Goal: Task Accomplishment & Management: Complete application form

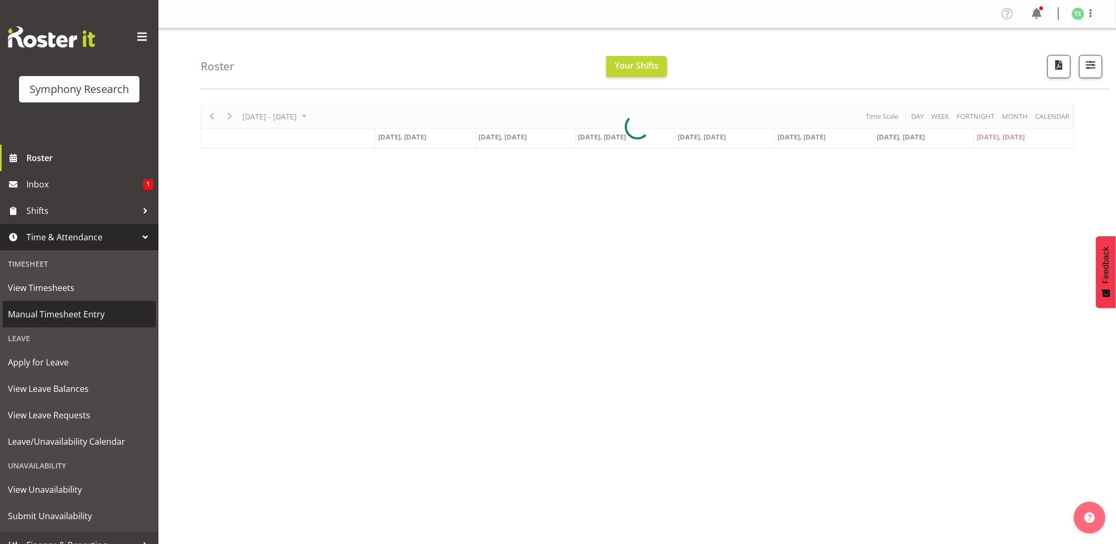
click at [46, 319] on span "Manual Timesheet Entry" at bounding box center [79, 314] width 143 height 16
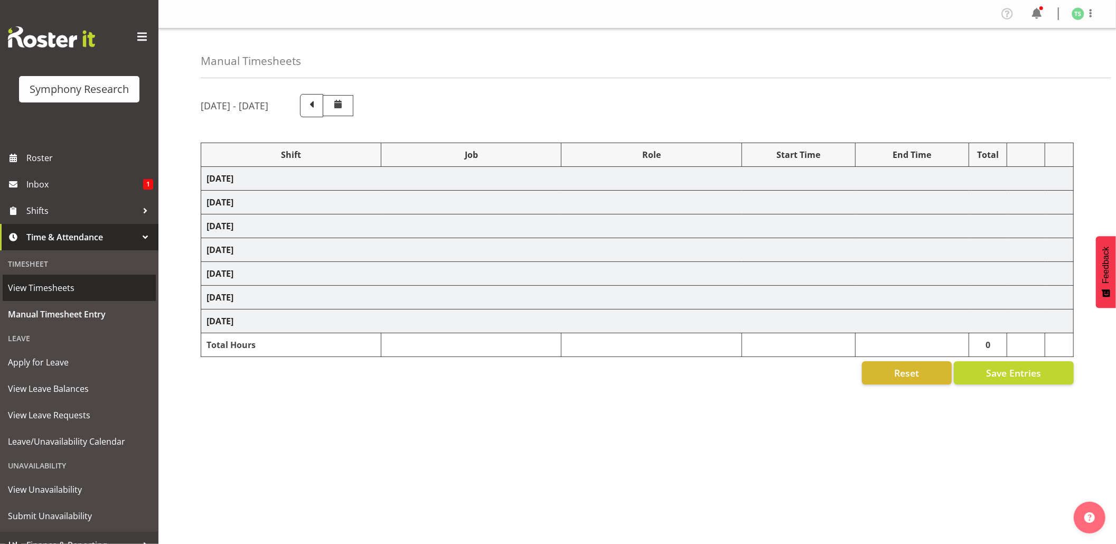
select select "56692"
select select "10499"
select select "47"
select select "56692"
select select "10499"
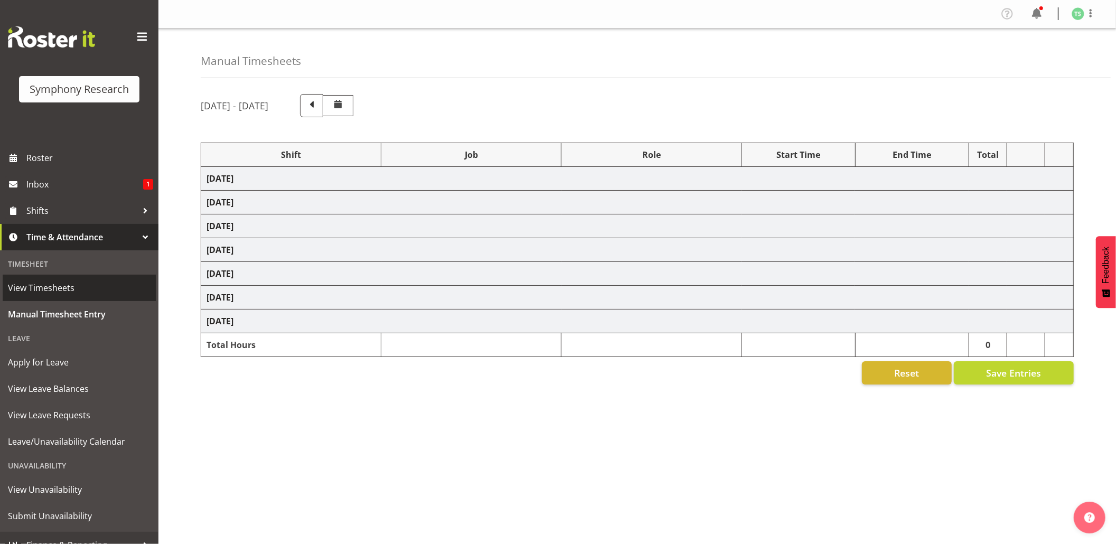
select select "47"
select select "48116"
select select "10575"
select select "47"
select select "56692"
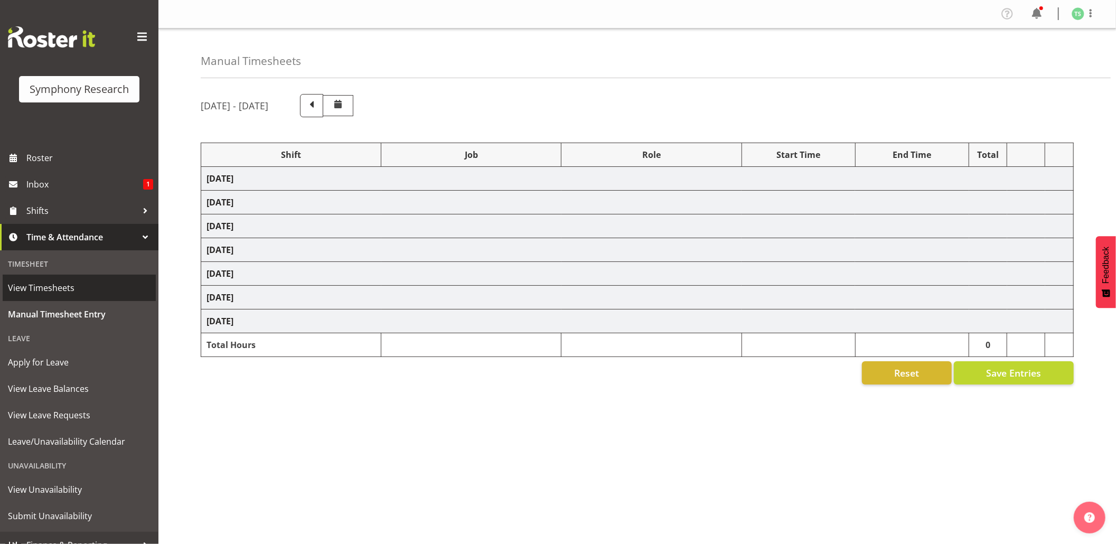
select select "10499"
select select "47"
select select "56692"
select select "10499"
select select "47"
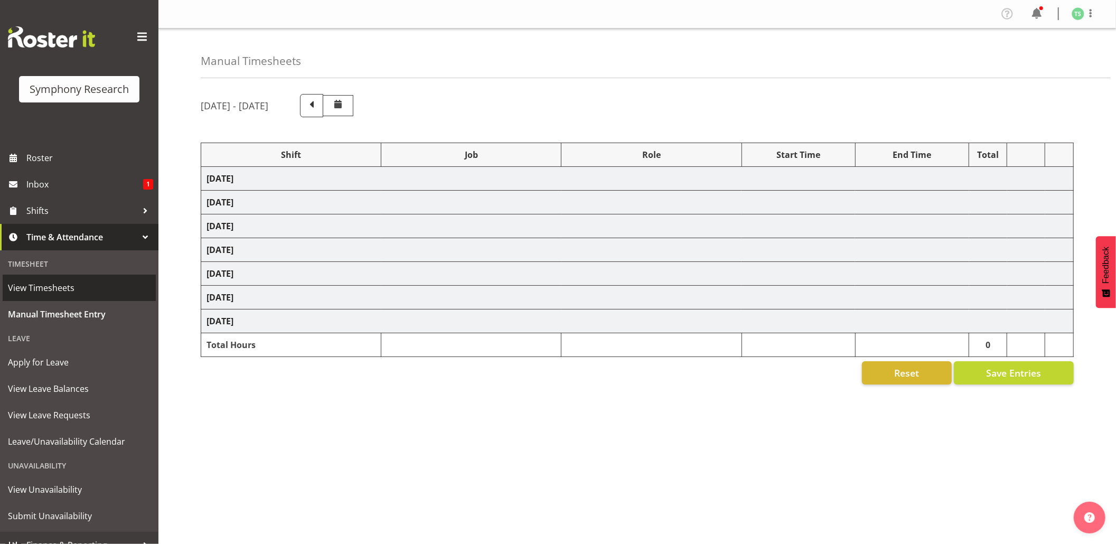
select select "26078"
select select "9426"
select select "47"
select select "103"
select select "10499"
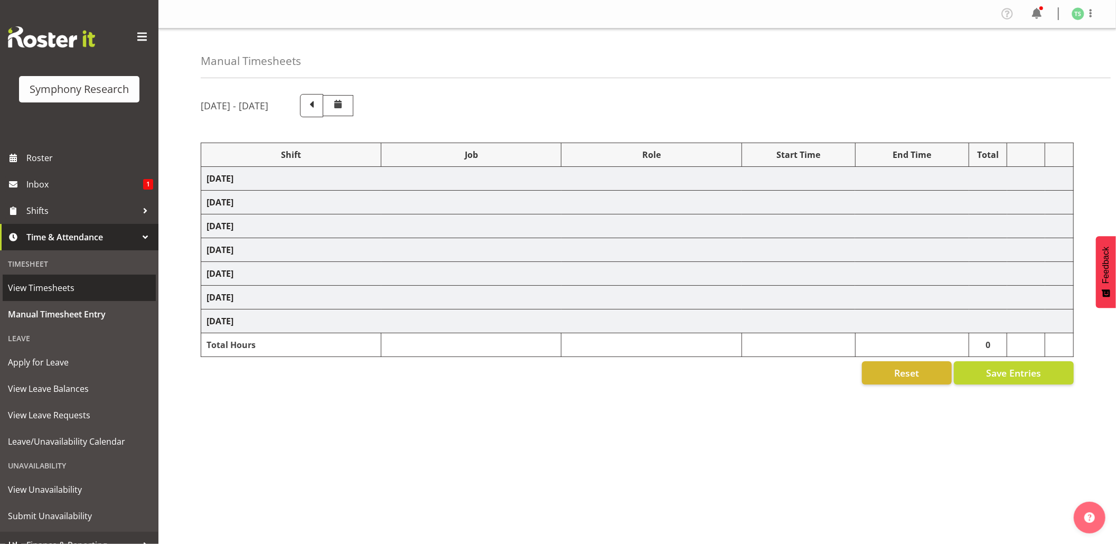
select select "47"
select select "56692"
select select "10499"
select select "47"
select select "26078"
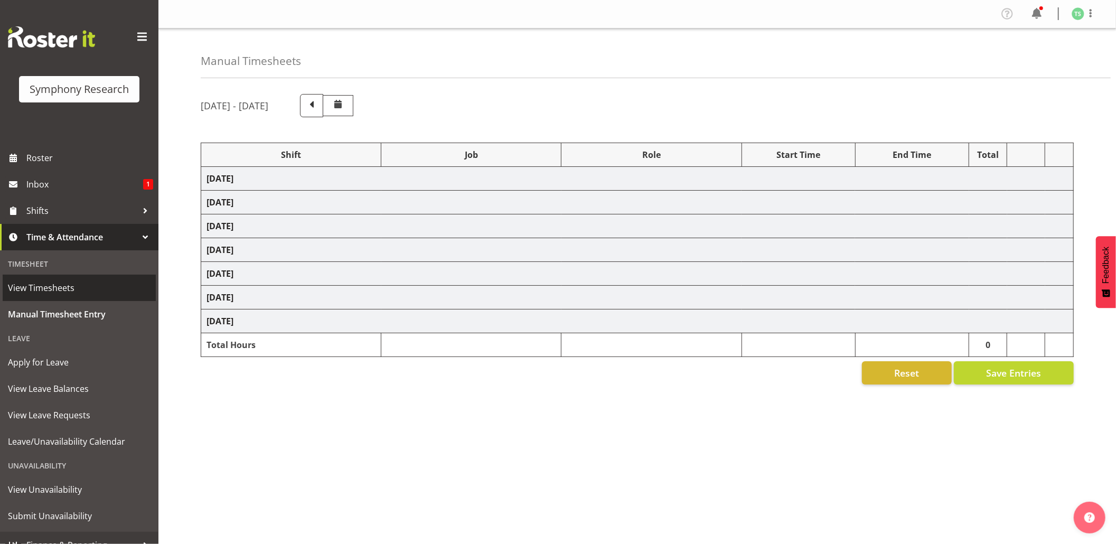
select select "10499"
select select "47"
select select "56692"
select select "10499"
select select "47"
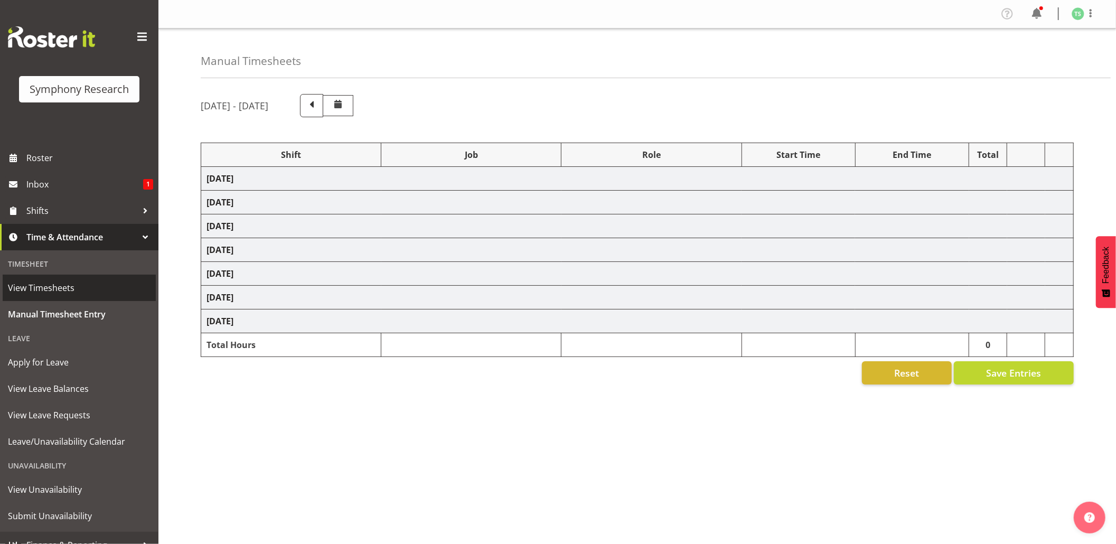
select select "10732"
select select "47"
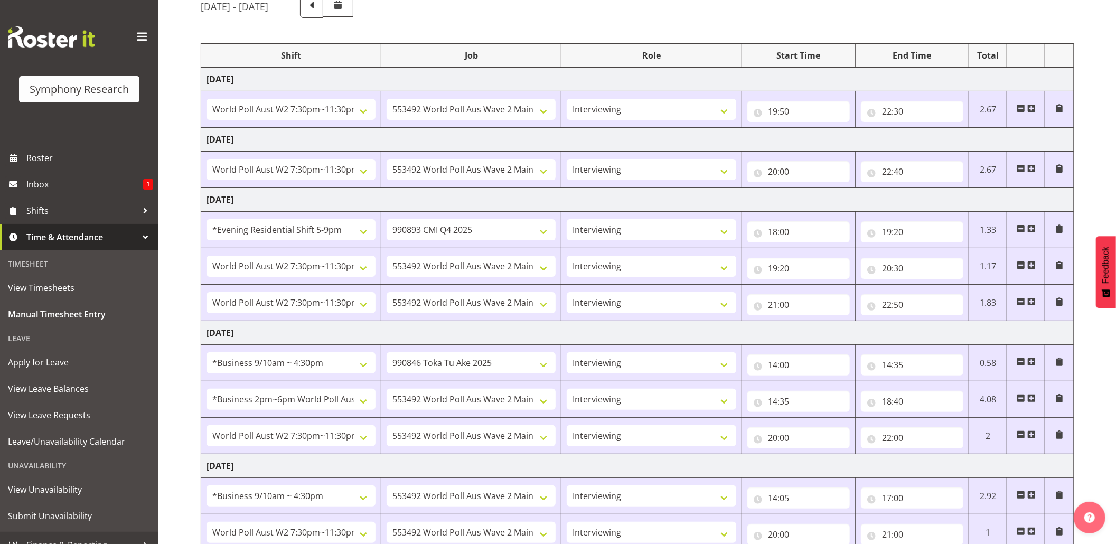
scroll to position [337, 0]
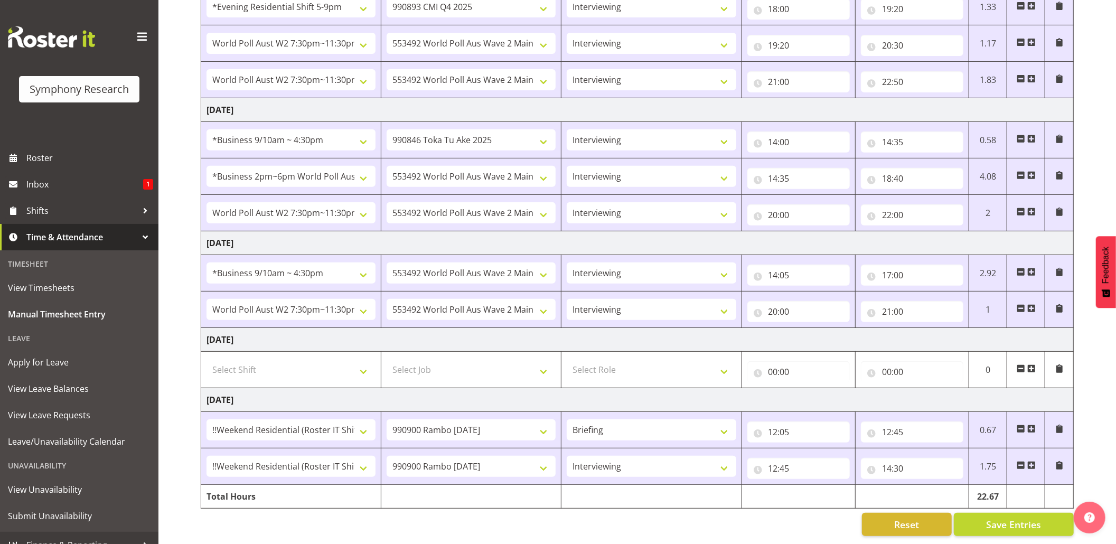
click at [1029, 461] on span at bounding box center [1032, 465] width 8 height 8
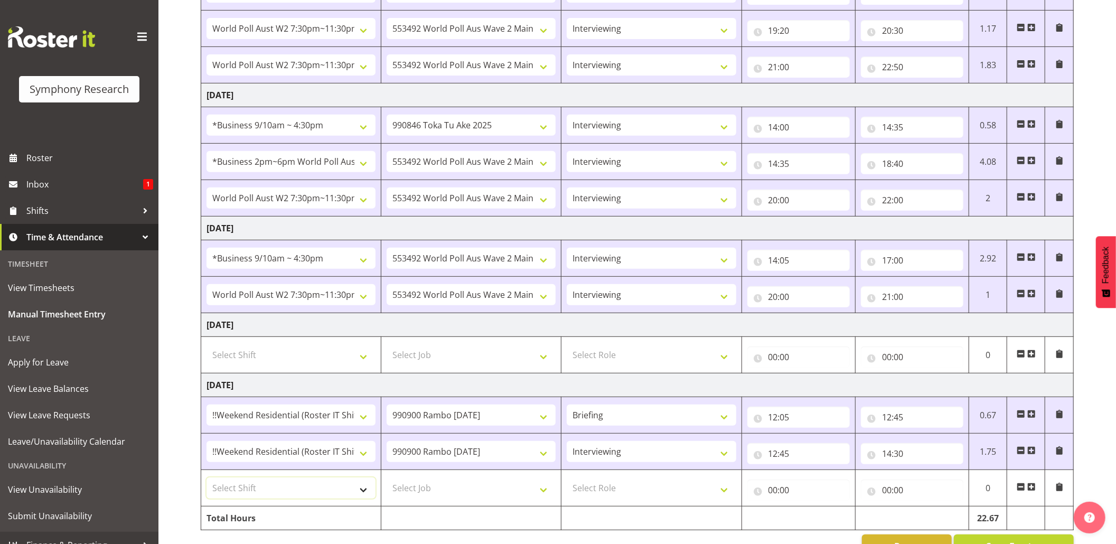
click at [368, 498] on select "Select Shift !!Weekend Residential (Roster IT Shift Label) *Business 9/10am ~ 4…" at bounding box center [291, 488] width 169 height 21
select select "17154"
click at [207, 482] on select "Select Shift !!Weekend Residential (Roster IT Shift Label) *Business 9/10am ~ 4…" at bounding box center [291, 488] width 169 height 21
drag, startPoint x: 550, startPoint y: 493, endPoint x: 560, endPoint y: 506, distance: 16.2
click at [552, 492] on select "Select Job 550060 IF Admin 553492 World Poll Aus Wave 2 Main 2025 553493 World …" at bounding box center [471, 488] width 169 height 21
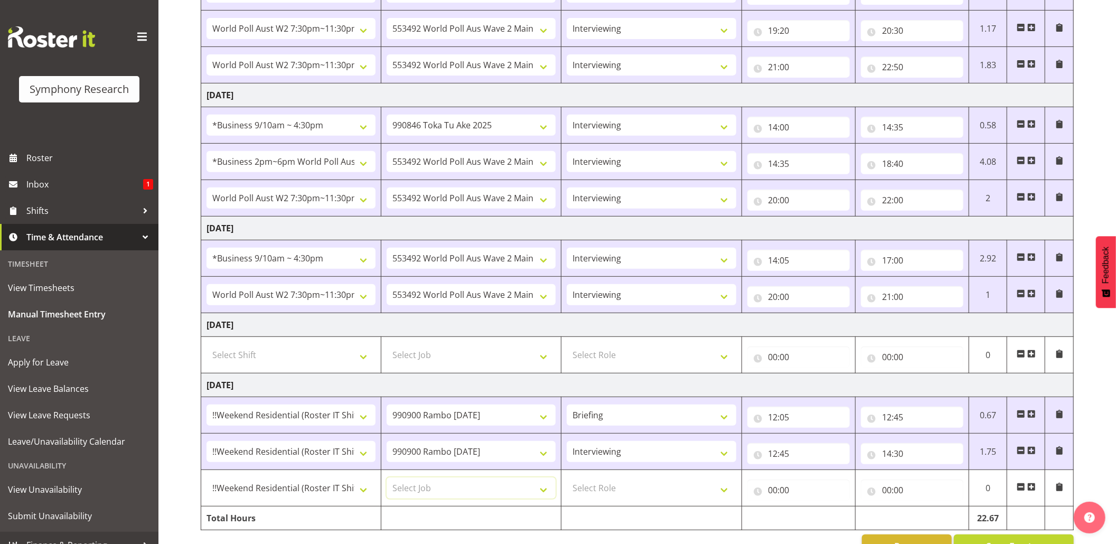
select select "10732"
click at [387, 482] on select "Select Job 550060 IF Admin 553492 World Poll Aus Wave 2 Main 2025 553493 World …" at bounding box center [471, 488] width 169 height 21
click at [723, 497] on select "Select Role Briefing Interviewing" at bounding box center [651, 488] width 169 height 21
select select "47"
click at [567, 482] on select "Select Role Briefing Interviewing" at bounding box center [651, 488] width 169 height 21
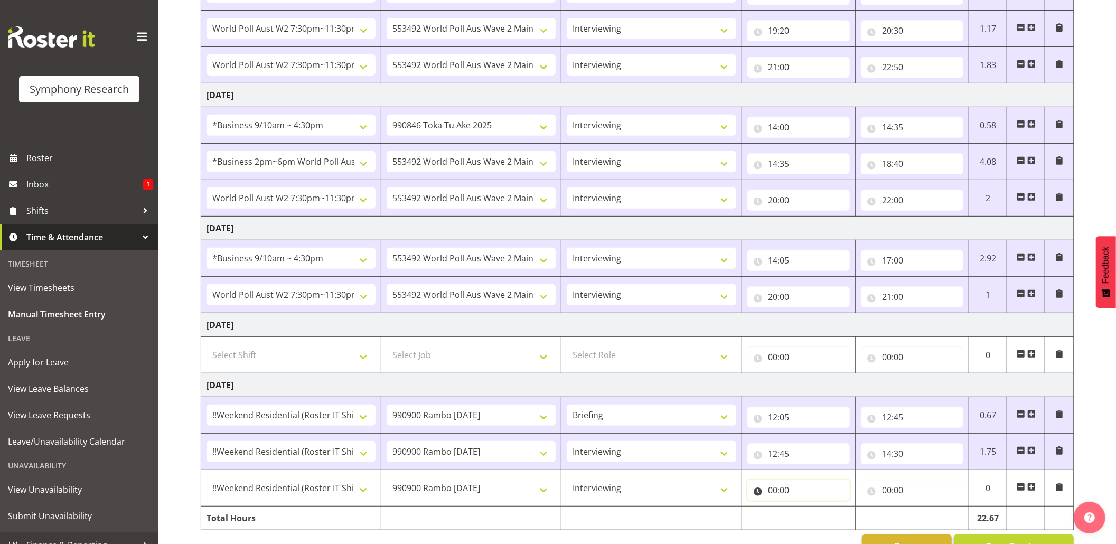
click at [780, 497] on input "00:00" at bounding box center [799, 490] width 103 height 21
click at [821, 518] on select "00 01 02 03 04 05 06 07 08 09 10 11 12 13 14 15 16 17 18 19 20 21 22 23" at bounding box center [820, 517] width 24 height 21
select select "15"
click at [808, 511] on select "00 01 02 03 04 05 06 07 08 09 10 11 12 13 14 15 16 17 18 19 20 21 22 23" at bounding box center [820, 517] width 24 height 21
type input "15:00"
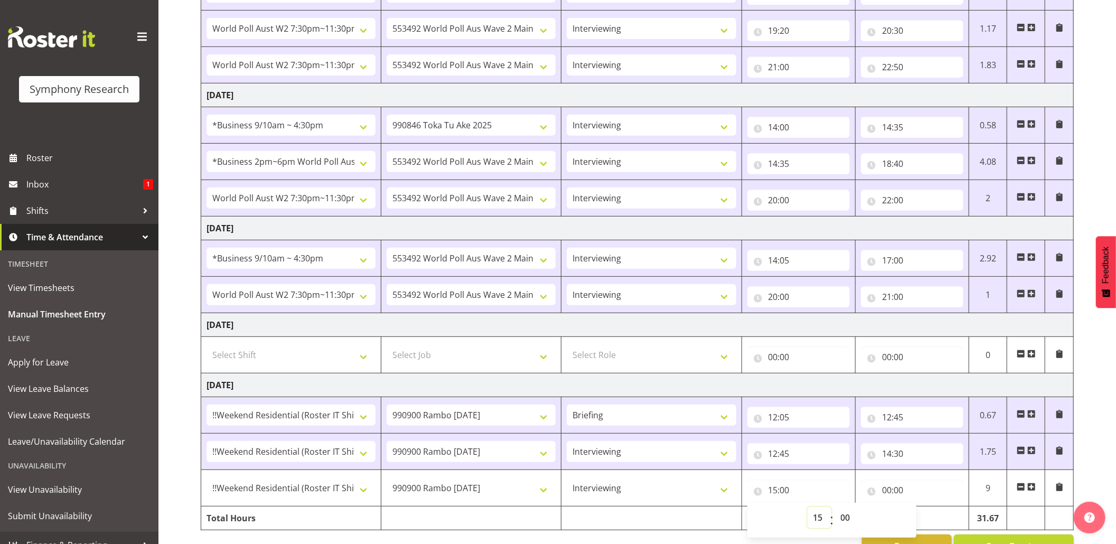
scroll to position [374, 0]
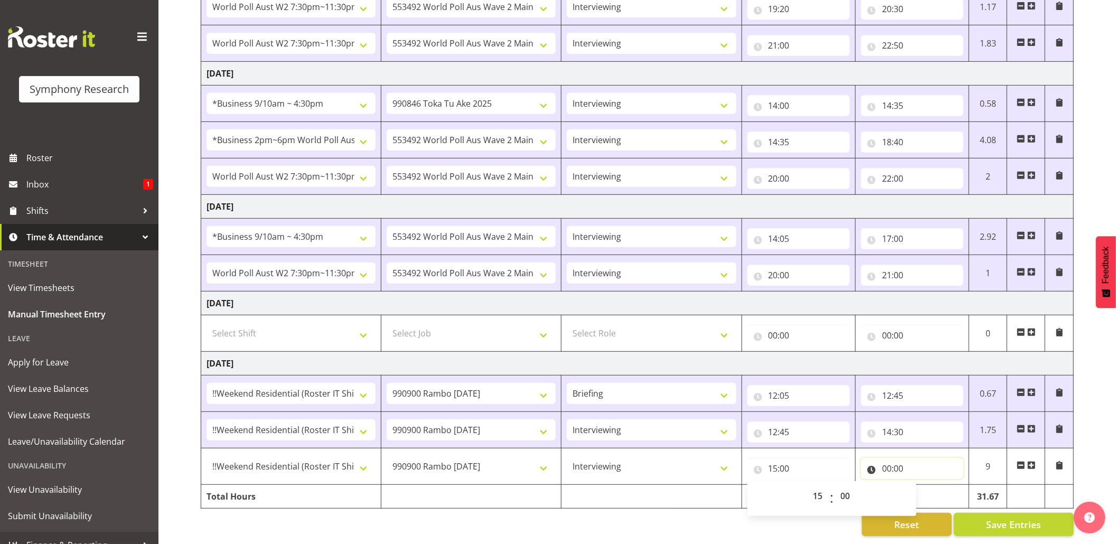
click at [886, 458] on input "00:00" at bounding box center [912, 468] width 103 height 21
click at [931, 486] on select "00 01 02 03 04 05 06 07 08 09 10 11 12 13 14 15 16 17 18 19 20 21 22 23" at bounding box center [934, 496] width 24 height 21
select select "18"
click at [922, 486] on select "00 01 02 03 04 05 06 07 08 09 10 11 12 13 14 15 16 17 18 19 20 21 22 23" at bounding box center [934, 496] width 24 height 21
type input "18:00"
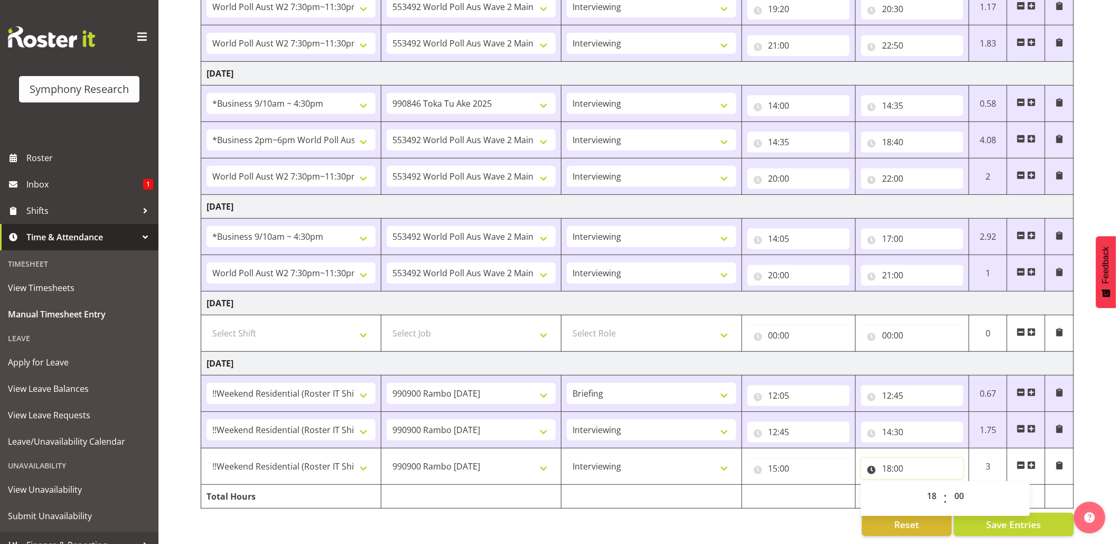
click at [901, 458] on input "18:00" at bounding box center [912, 468] width 103 height 21
click at [956, 486] on select "00 01 02 03 04 05 06 07 08 09 10 11 12 13 14 15 16 17 18 19 20 21 22 23 24 25 2…" at bounding box center [961, 496] width 24 height 21
select select "15"
click at [949, 486] on select "00 01 02 03 04 05 06 07 08 09 10 11 12 13 14 15 16 17 18 19 20 21 22 23 24 25 2…" at bounding box center [961, 496] width 24 height 21
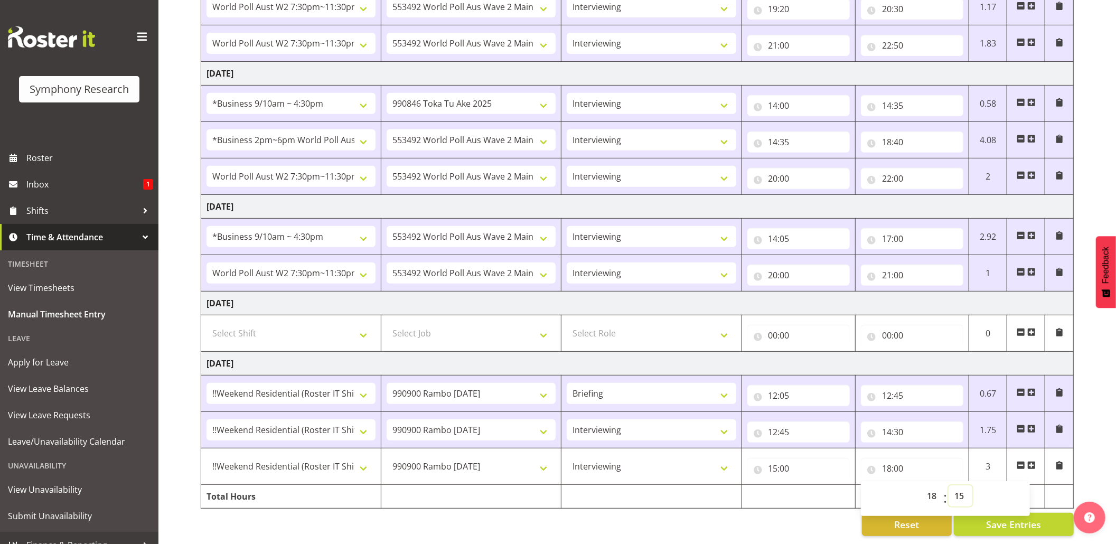
type input "18:15"
click at [1032, 461] on span at bounding box center [1032, 465] width 8 height 8
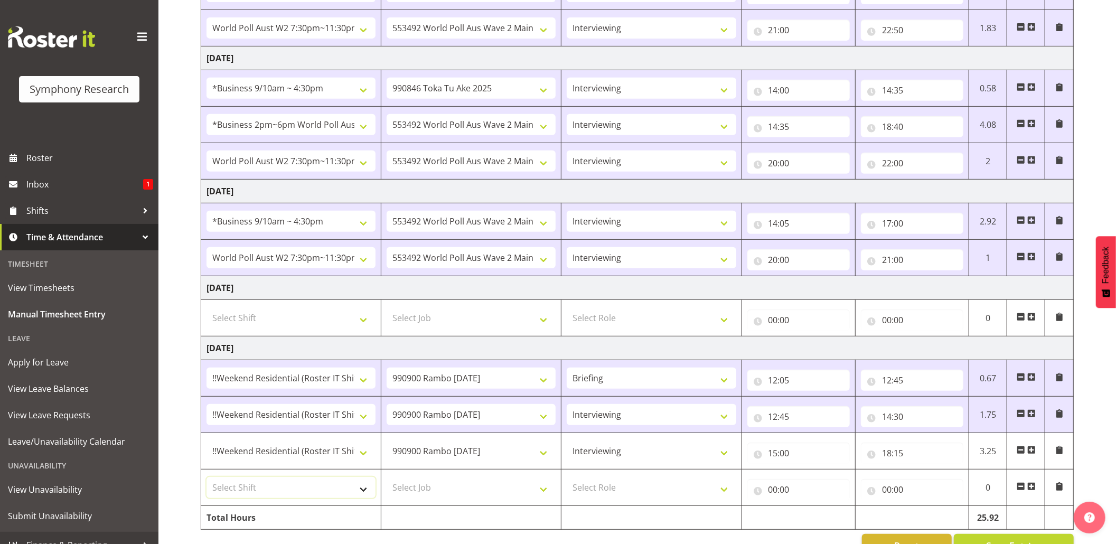
click at [361, 498] on select "Select Shift !!Weekend Residential (Roster IT Shift Label) *Business 9/10am ~ 4…" at bounding box center [291, 487] width 169 height 21
select select "17154"
click at [207, 482] on select "Select Shift !!Weekend Residential (Roster IT Shift Label) *Business 9/10am ~ 4…" at bounding box center [291, 487] width 169 height 21
click at [552, 489] on select "Select Job 550060 IF Admin 553492 World Poll Aus Wave 2 Main 2025 553493 World …" at bounding box center [471, 487] width 169 height 21
select select "10499"
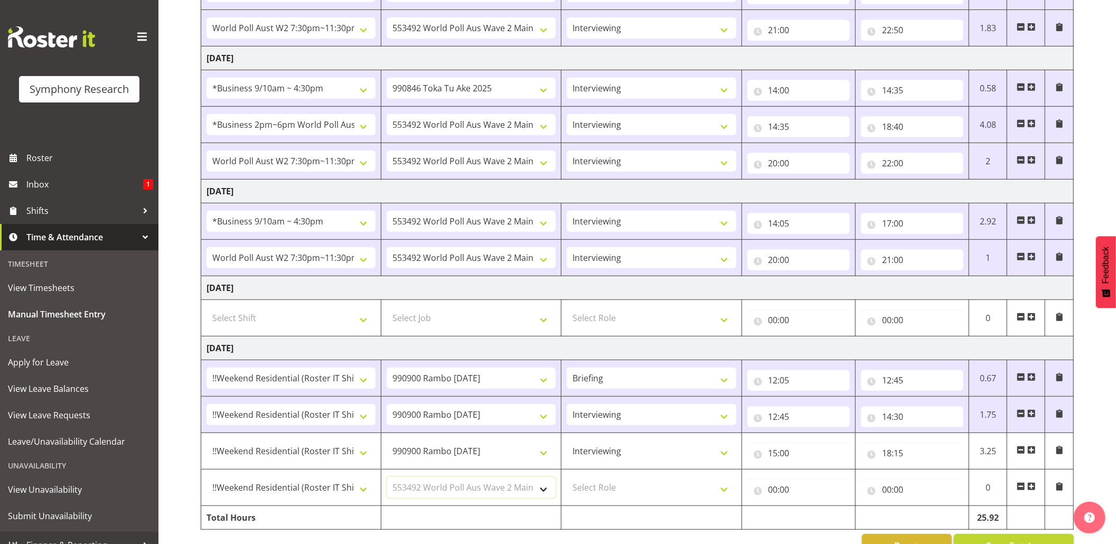
click at [387, 482] on select "Select Job 550060 IF Admin 553492 World Poll Aus Wave 2 Main 2025 553493 World …" at bounding box center [471, 487] width 169 height 21
click at [728, 498] on select "Select Role Briefing Interviewing" at bounding box center [651, 487] width 169 height 21
select select "47"
click at [567, 482] on select "Select Role Briefing Interviewing" at bounding box center [651, 487] width 169 height 21
click at [776, 494] on input "00:00" at bounding box center [799, 489] width 103 height 21
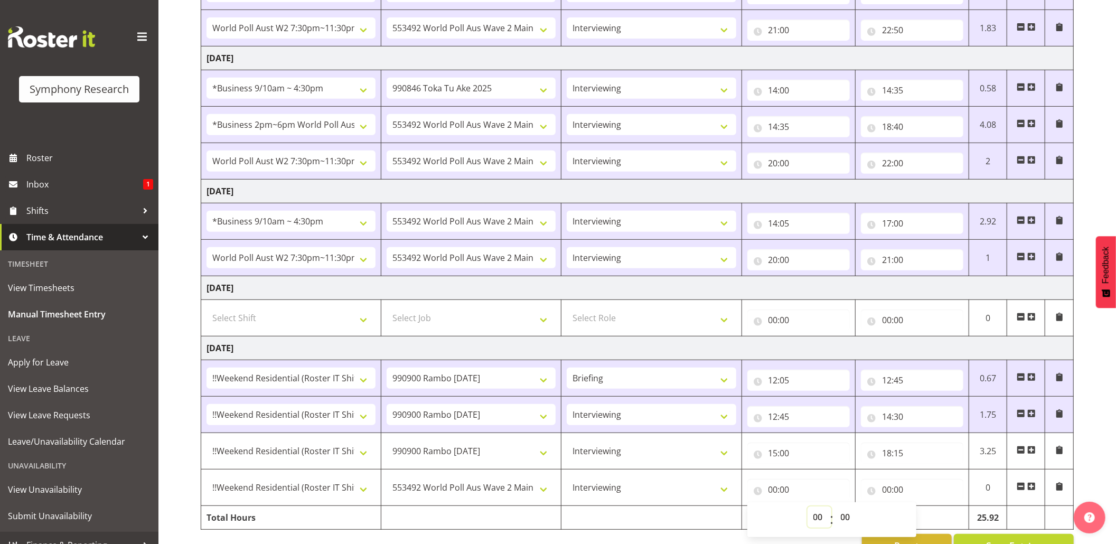
click at [814, 517] on select "00 01 02 03 04 05 06 07 08 09 10 11 12 13 14 15 16 17 18 19 20 21 22 23" at bounding box center [820, 517] width 24 height 21
select select "18"
click at [808, 511] on select "00 01 02 03 04 05 06 07 08 09 10 11 12 13 14 15 16 17 18 19 20 21 22 23" at bounding box center [820, 517] width 24 height 21
type input "18:00"
click at [782, 492] on input "18:00" at bounding box center [799, 489] width 103 height 21
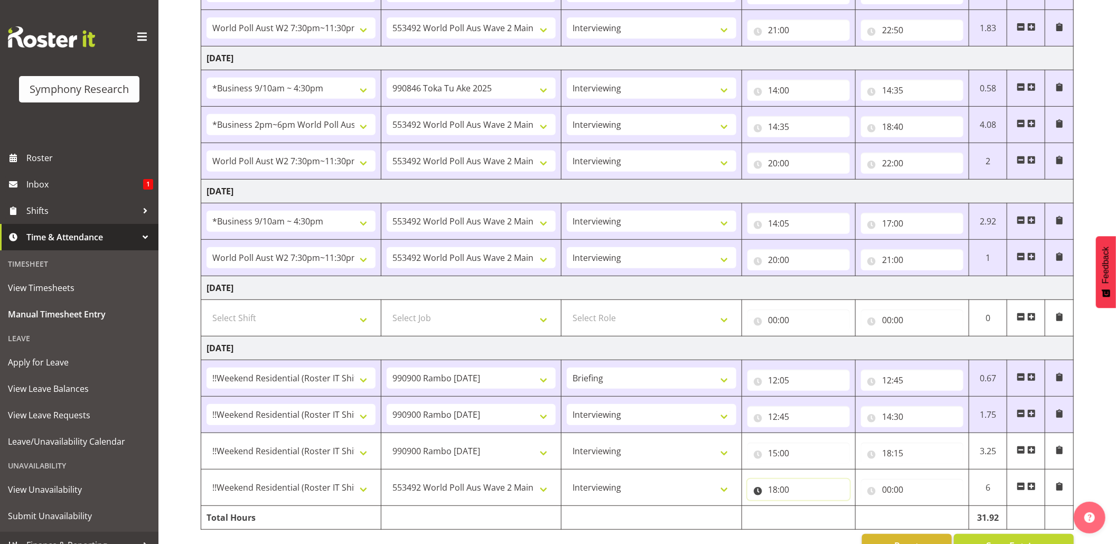
click at [782, 492] on input "18:00" at bounding box center [799, 489] width 103 height 21
click at [843, 517] on select "00 01 02 03 04 05 06 07 08 09 10 11 12 13 14 15 16 17 18 19 20 21 22 23 24 25 2…" at bounding box center [847, 517] width 24 height 21
select select "15"
click at [835, 511] on select "00 01 02 03 04 05 06 07 08 09 10 11 12 13 14 15 16 17 18 19 20 21 22 23 24 25 2…" at bounding box center [847, 517] width 24 height 21
type input "18:15"
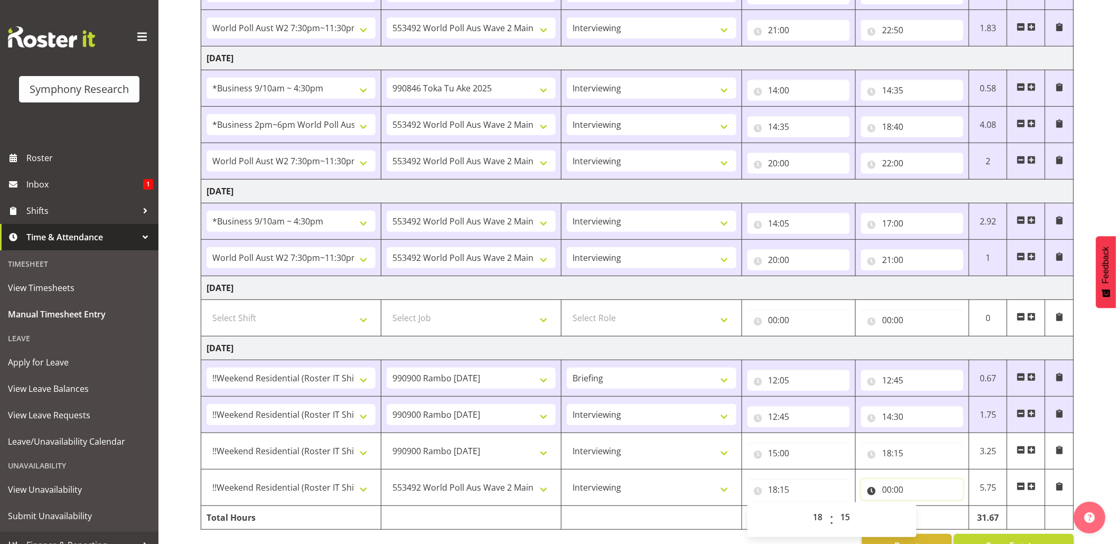
click at [895, 489] on input "00:00" at bounding box center [912, 489] width 103 height 21
click at [929, 516] on select "00 01 02 03 04 05 06 07 08 09 10 11 12 13 14 15 16 17 18 19 20 21 22 23" at bounding box center [934, 517] width 24 height 21
select select "19"
click at [922, 511] on select "00 01 02 03 04 05 06 07 08 09 10 11 12 13 14 15 16 17 18 19 20 21 22 23" at bounding box center [934, 517] width 24 height 21
type input "19:00"
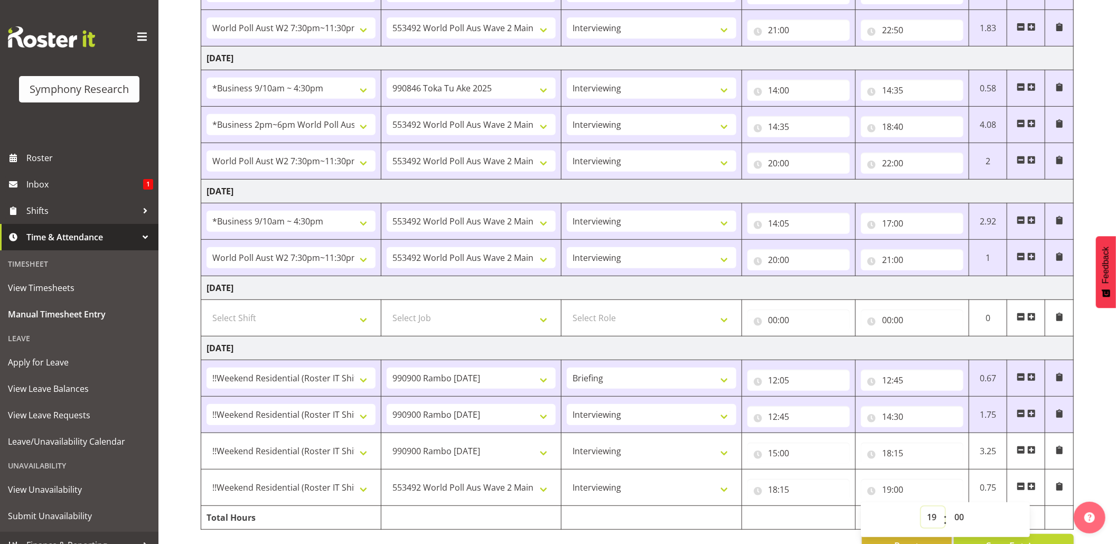
scroll to position [411, 0]
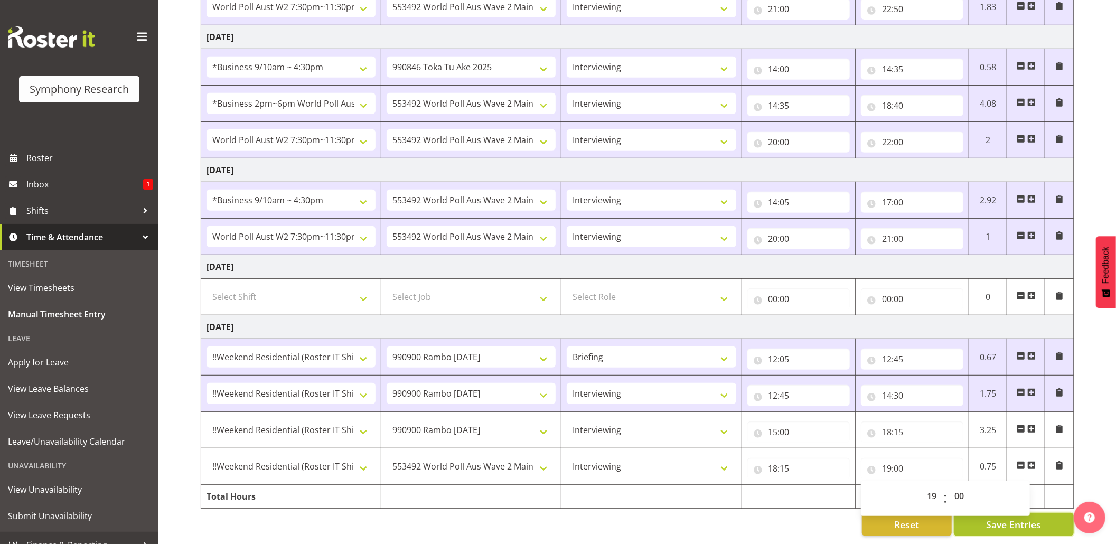
click at [1013, 520] on span "Save Entries" at bounding box center [1013, 525] width 55 height 14
click at [1003, 518] on span "Save Entries" at bounding box center [1013, 525] width 55 height 14
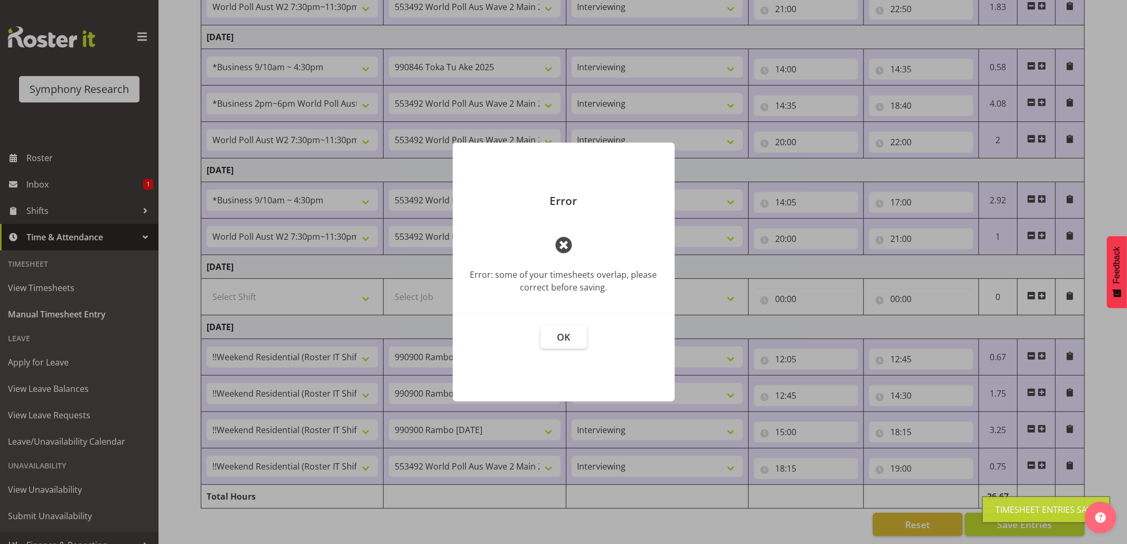
click at [1002, 512] on div "Timesheet Entries Save" at bounding box center [1045, 510] width 101 height 13
click at [990, 516] on div at bounding box center [563, 272] width 1127 height 544
click at [789, 514] on div at bounding box center [563, 272] width 1127 height 544
drag, startPoint x: 567, startPoint y: 334, endPoint x: 766, endPoint y: 414, distance: 213.8
click at [569, 334] on span "OK" at bounding box center [563, 337] width 13 height 13
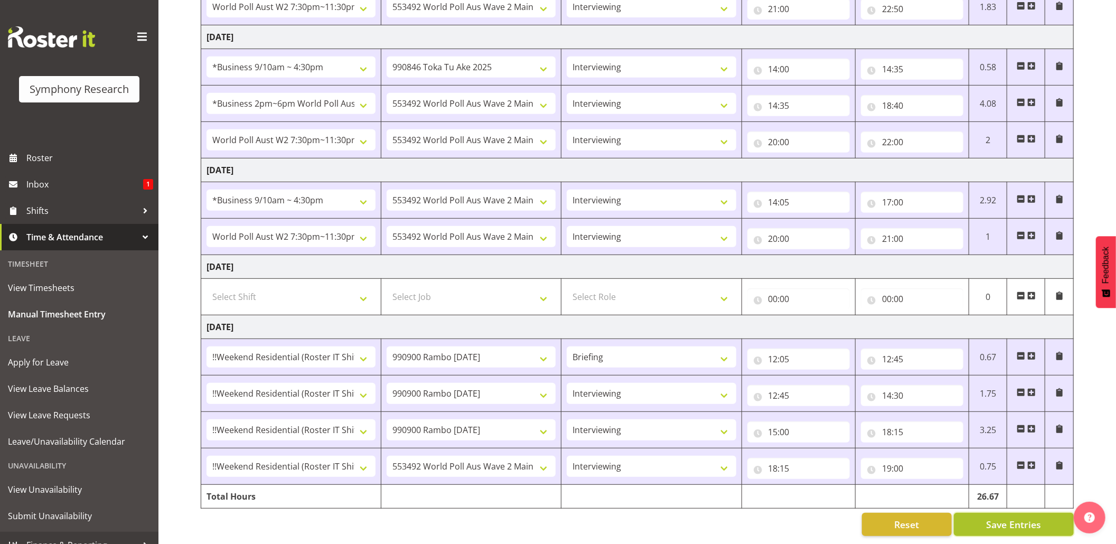
click at [1004, 518] on span "Save Entries" at bounding box center [1013, 525] width 55 height 14
click at [1004, 512] on div "Timesheet Entries Save" at bounding box center [1035, 510] width 101 height 13
click at [1004, 508] on div "Timesheet Entries Save" at bounding box center [1035, 510] width 101 height 13
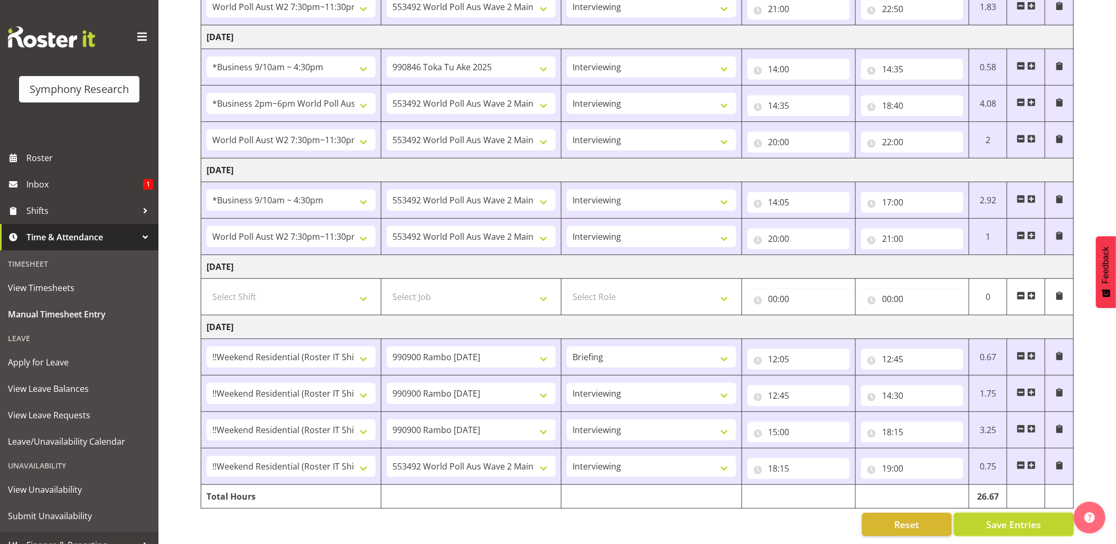
click at [1002, 518] on span "Save Entries" at bounding box center [1013, 525] width 55 height 14
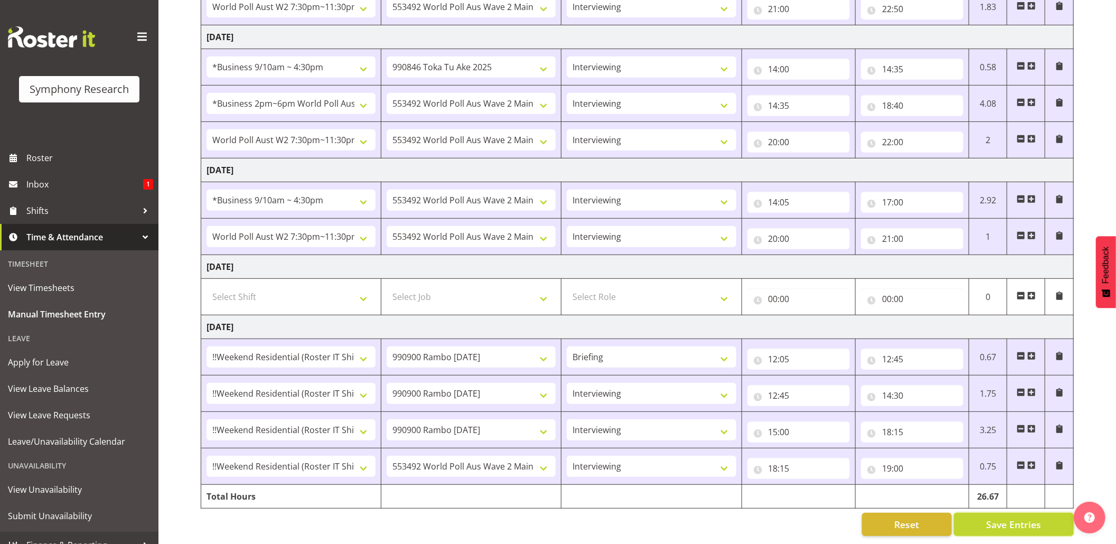
click at [1002, 518] on span "Save Entries" at bounding box center [1013, 525] width 55 height 14
click at [967, 513] on button "Save Entries" at bounding box center [1014, 524] width 120 height 23
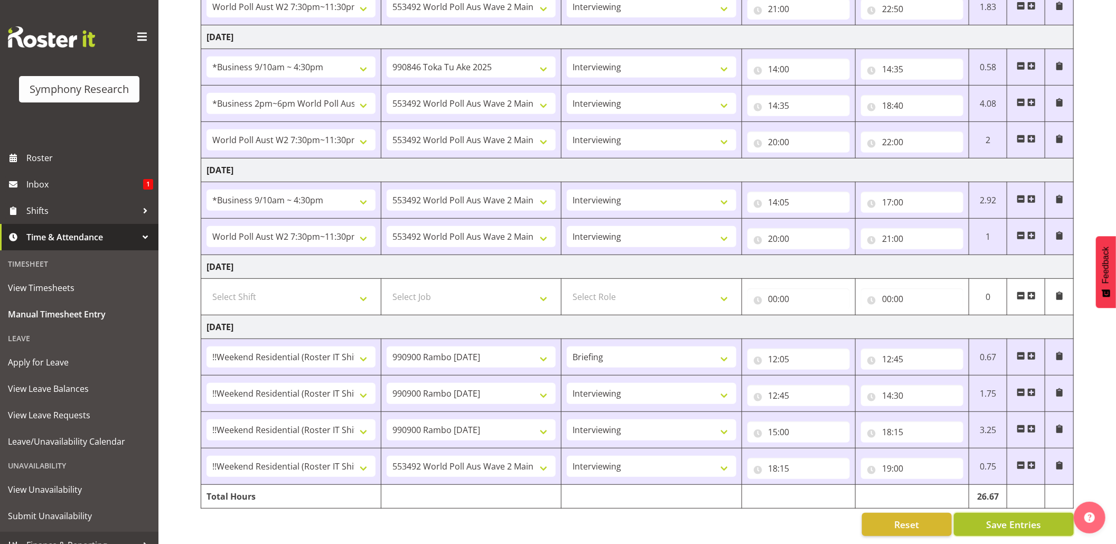
click at [967, 513] on button "Save Entries" at bounding box center [1014, 524] width 120 height 23
click at [989, 513] on button "Save Entries" at bounding box center [1014, 524] width 120 height 23
click at [1002, 518] on div "Timesheet Entries Save" at bounding box center [1036, 510] width 128 height 26
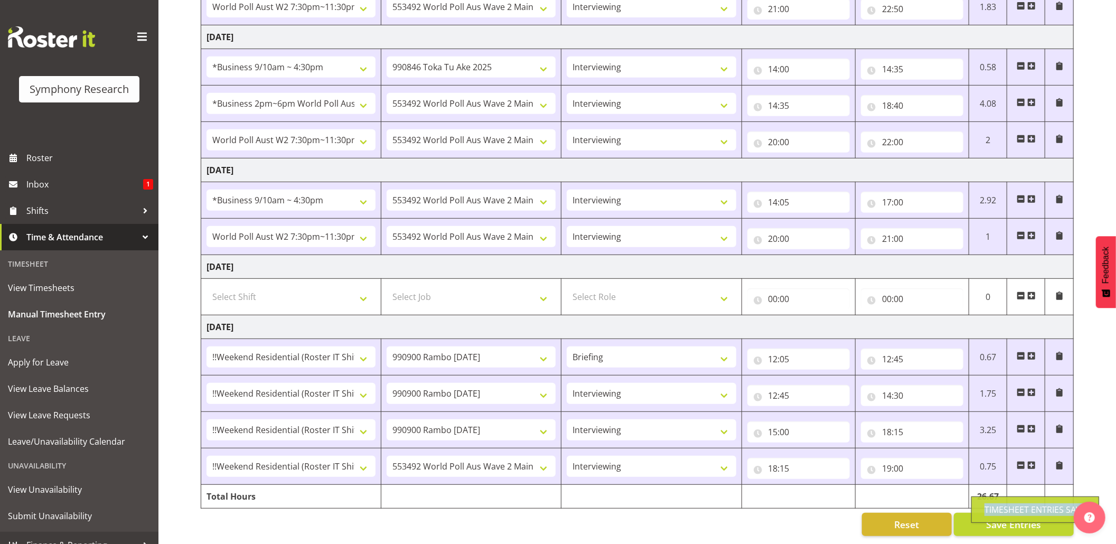
click at [1002, 518] on div "Timesheet Entries Save" at bounding box center [1036, 510] width 128 height 26
click at [996, 508] on div "Timesheet Entries Save" at bounding box center [1035, 510] width 101 height 13
click at [996, 508] on div "Timesheet Entries Save" at bounding box center [1036, 510] width 128 height 26
click at [996, 518] on span "Save Entries" at bounding box center [1013, 525] width 55 height 14
click at [999, 518] on span "Save Entries" at bounding box center [1013, 525] width 55 height 14
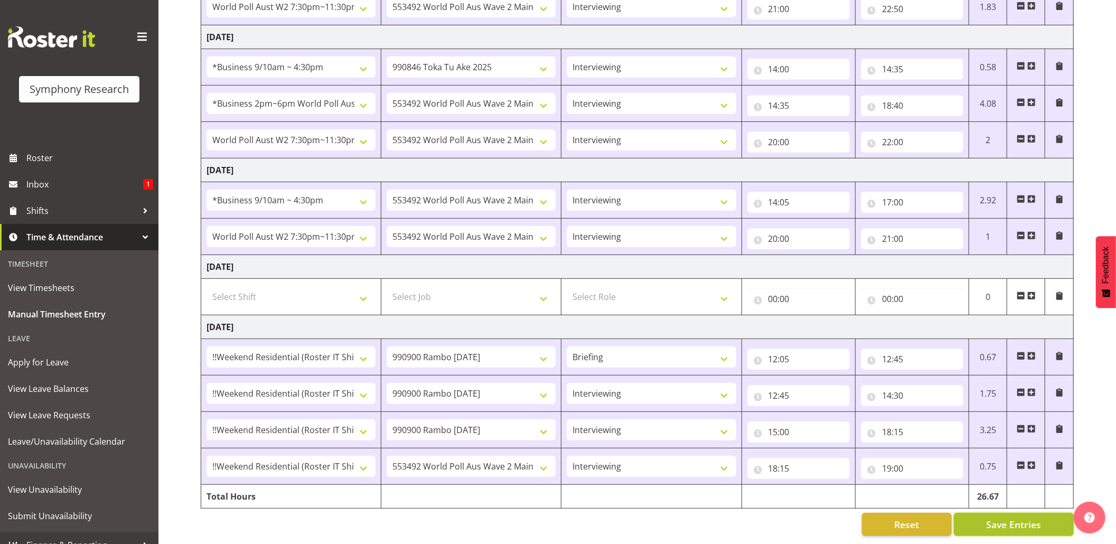
click at [999, 518] on span "Save Entries" at bounding box center [1013, 525] width 55 height 14
click at [1002, 511] on div "Timesheet Entries Save" at bounding box center [1035, 510] width 101 height 13
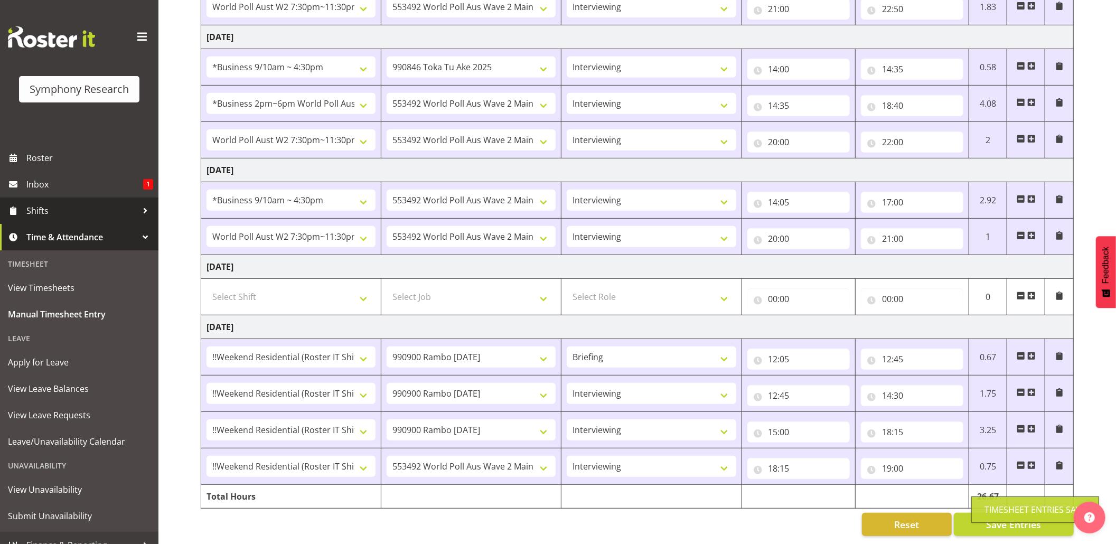
click at [26, 210] on span "Shifts" at bounding box center [81, 211] width 111 height 16
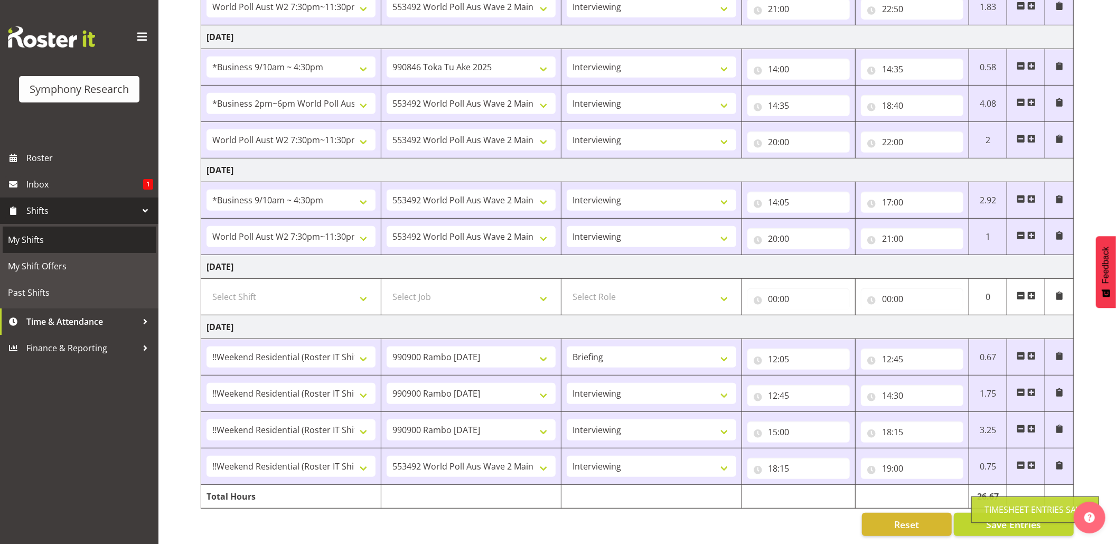
click at [22, 232] on span "My Shifts" at bounding box center [79, 240] width 143 height 16
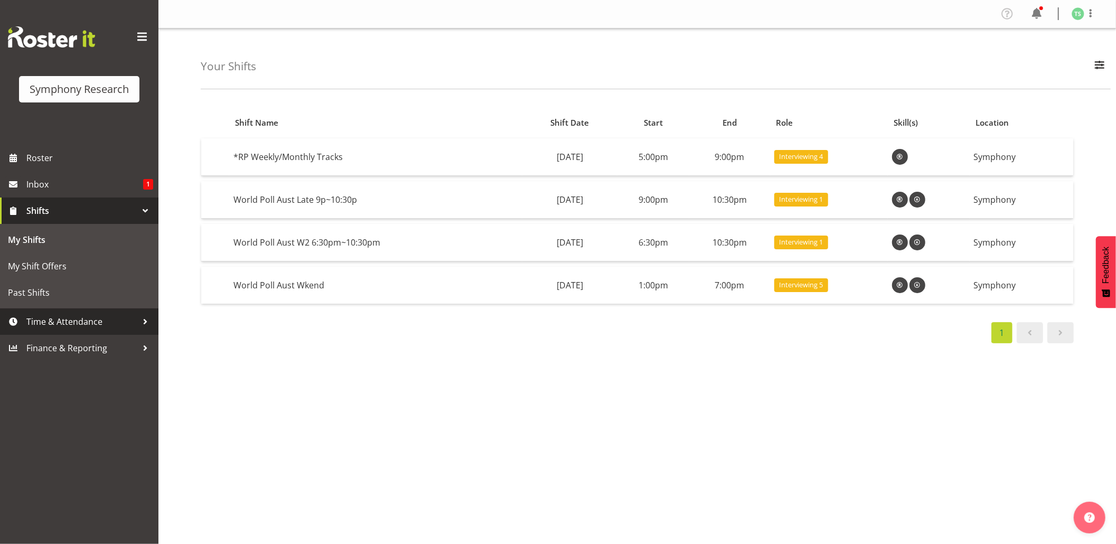
click at [58, 317] on span "Time & Attendance" at bounding box center [81, 322] width 111 height 16
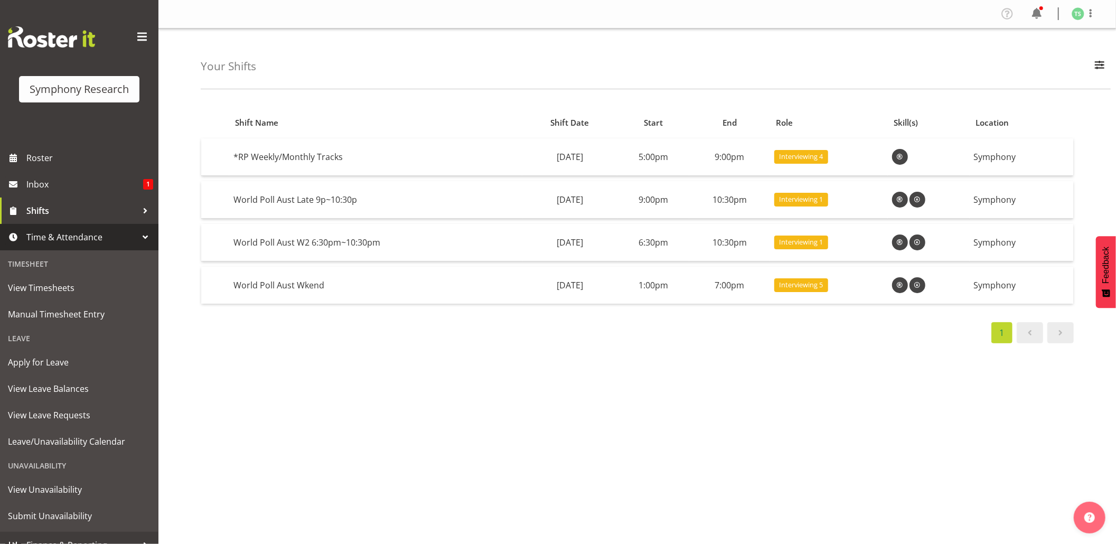
scroll to position [14, 0]
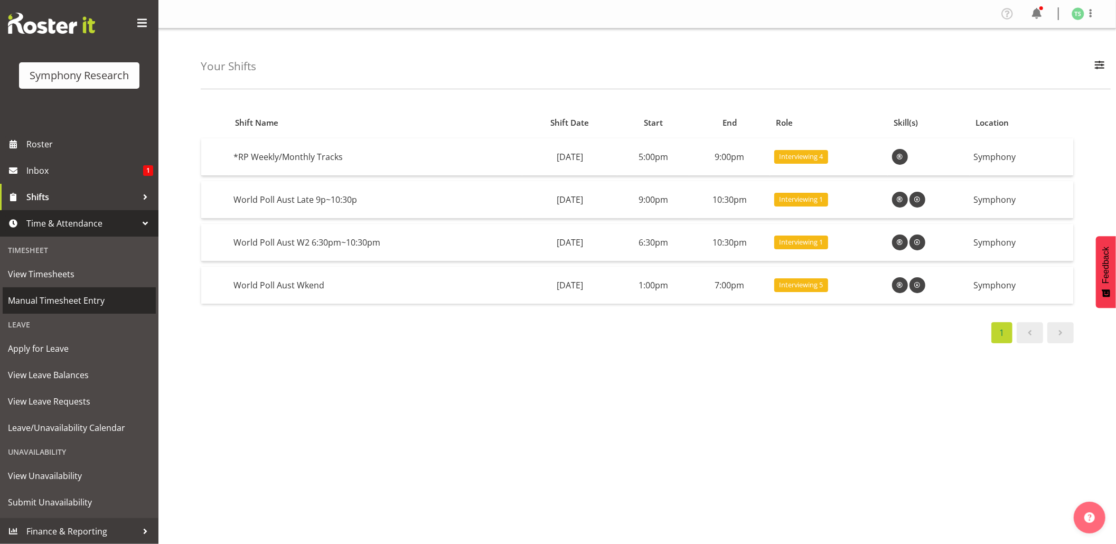
click at [51, 290] on link "Manual Timesheet Entry" at bounding box center [79, 300] width 153 height 26
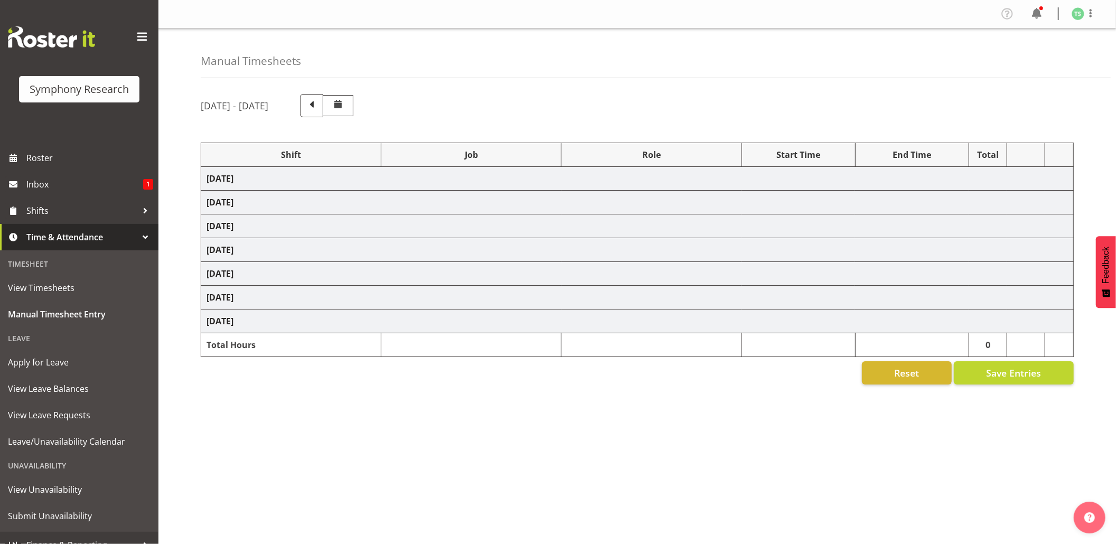
select select "56692"
select select "10499"
select select "47"
select select "56692"
select select "10499"
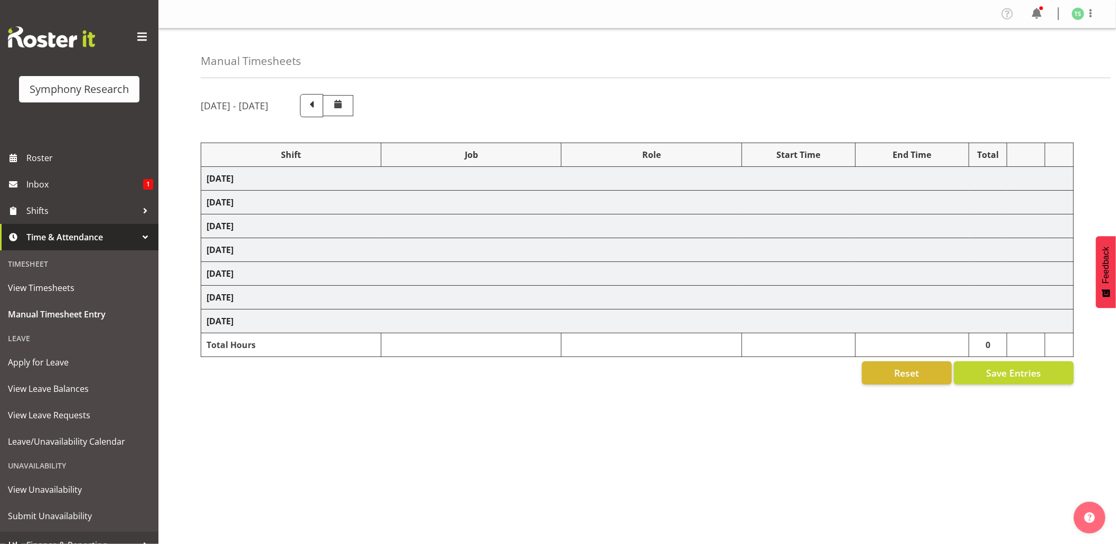
select select "47"
select select "48116"
select select "10575"
select select "47"
select select "56692"
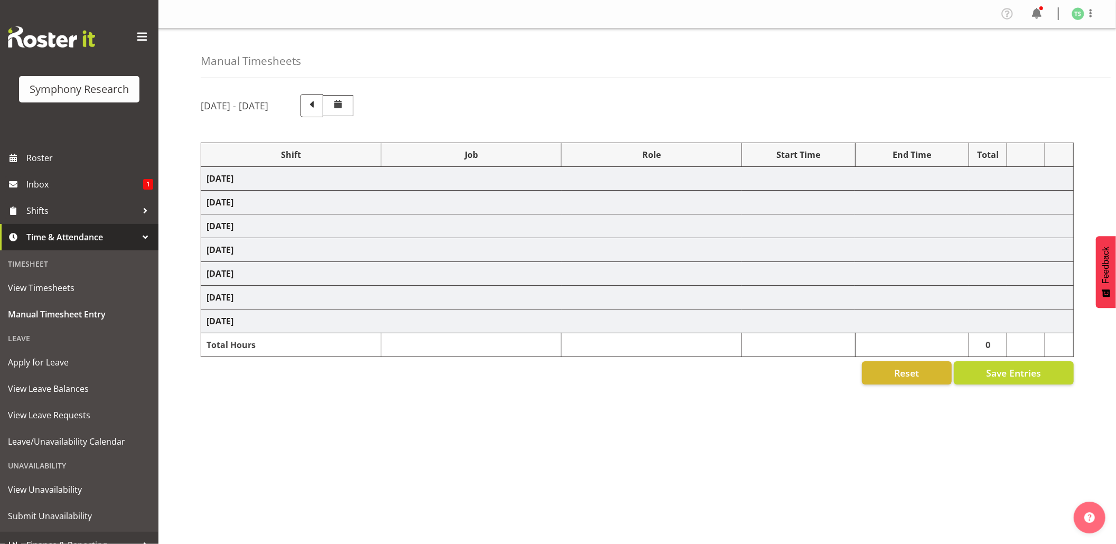
select select "10499"
select select "47"
select select "56692"
select select "10499"
select select "47"
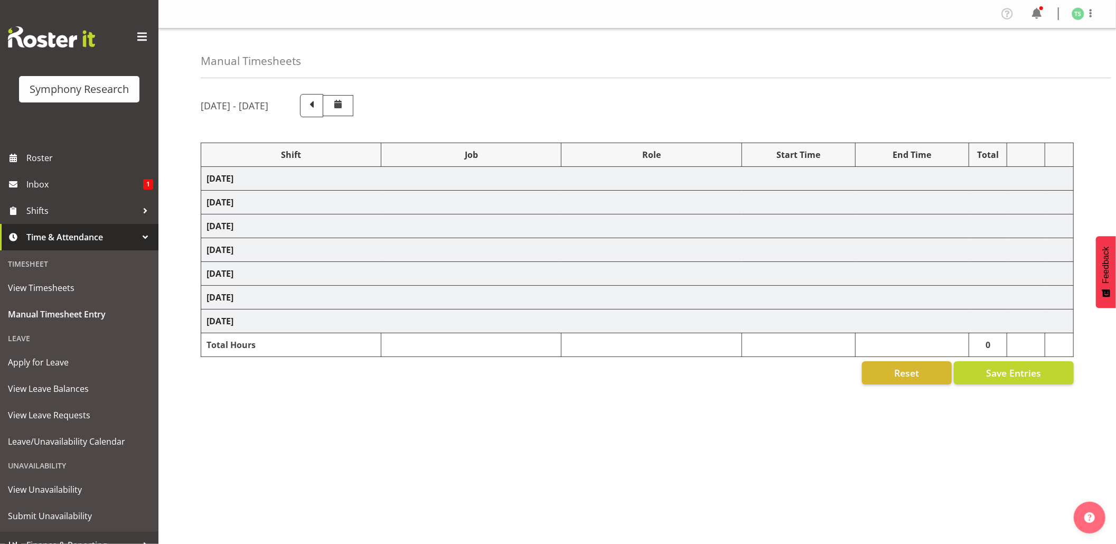
select select "26078"
select select "9426"
select select "47"
select select "103"
select select "10499"
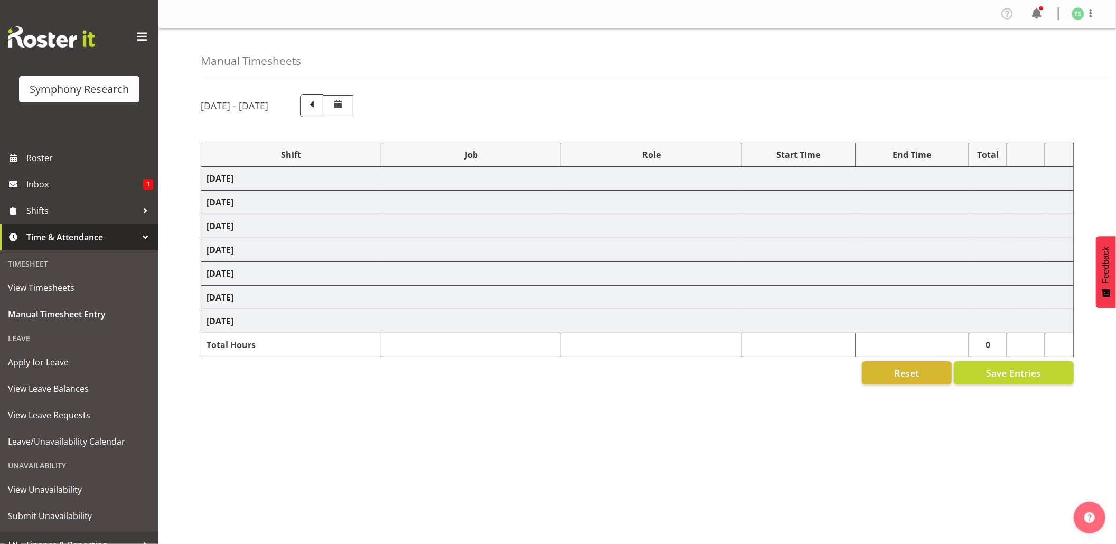
select select "47"
select select "56692"
select select "10499"
select select "47"
select select "26078"
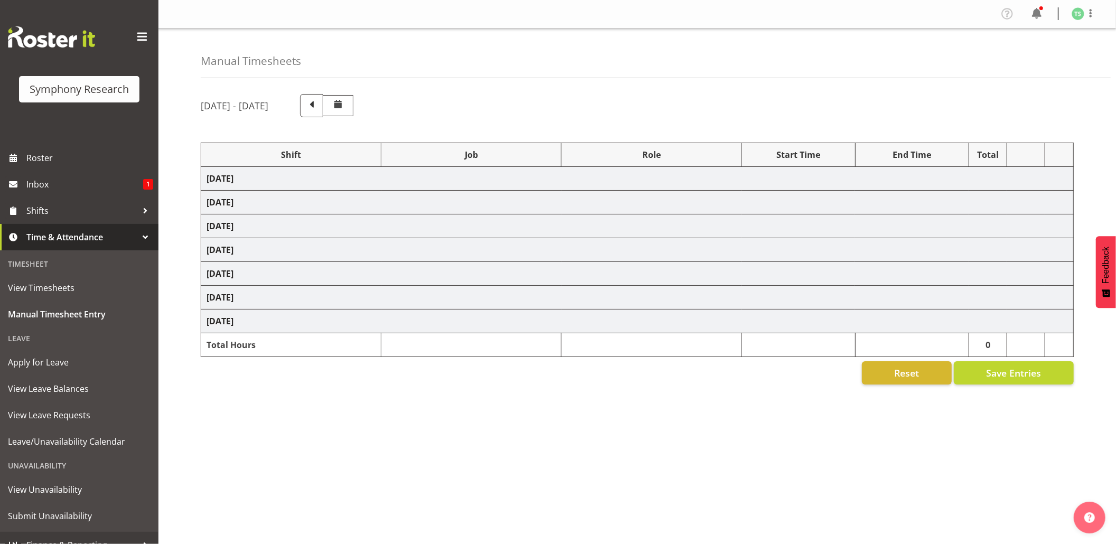
select select "10499"
select select "47"
select select "56692"
select select "10499"
select select "47"
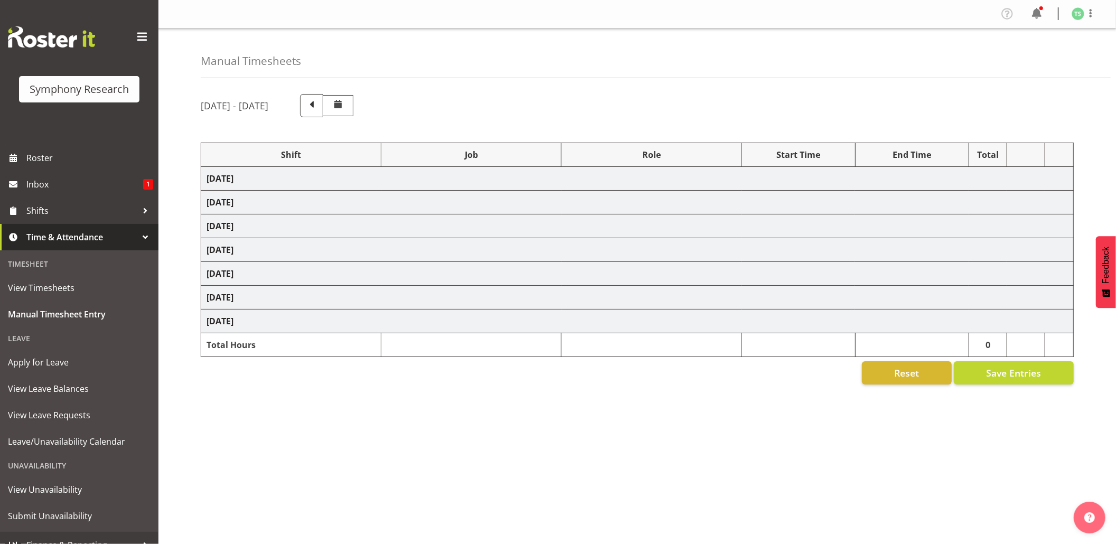
select select "10732"
select select "47"
select select "10732"
select select "47"
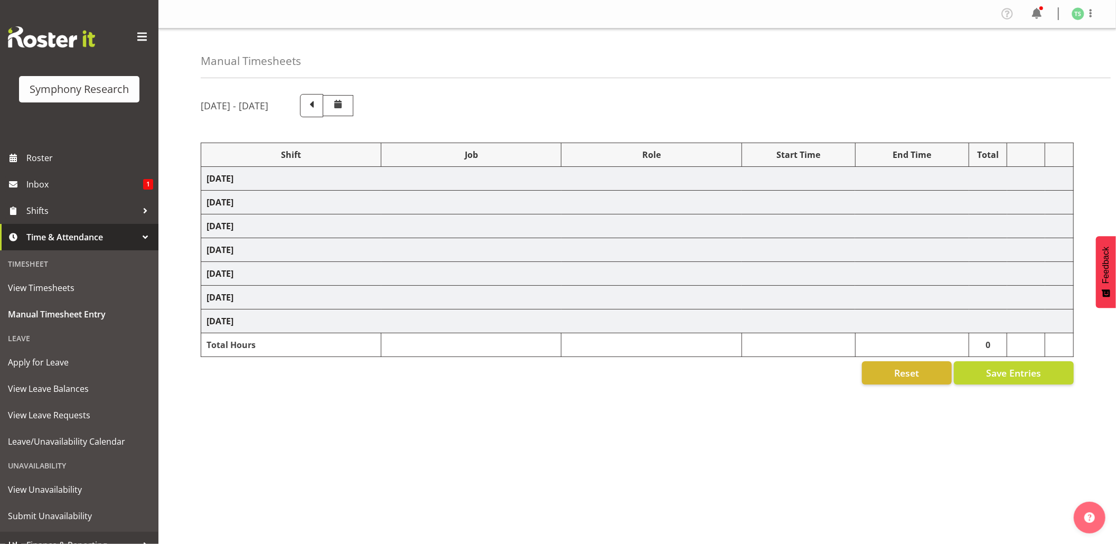
select select "10499"
select select "47"
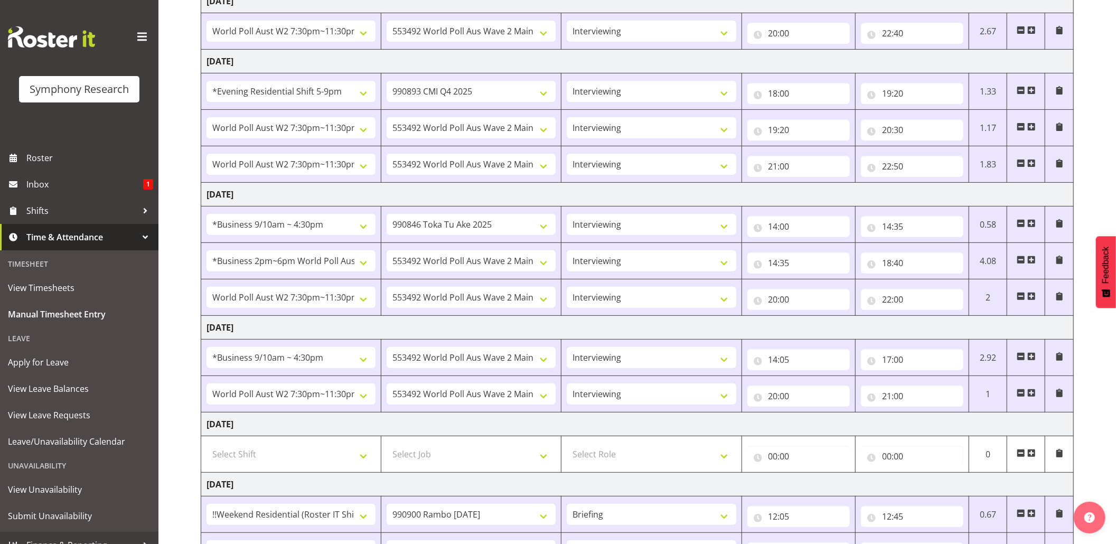
scroll to position [411, 0]
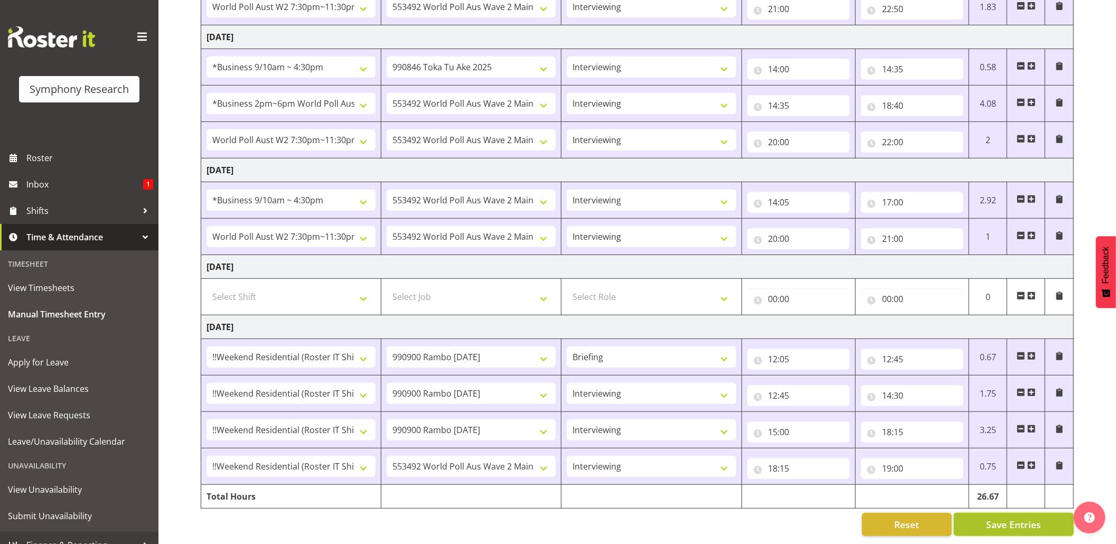
click at [1003, 518] on span "Save Entries" at bounding box center [1013, 525] width 55 height 14
click at [1005, 518] on span "Save Entries" at bounding box center [1013, 525] width 55 height 14
click at [988, 508] on div "Timesheet Entries Save" at bounding box center [1035, 510] width 101 height 13
click at [979, 508] on div "Timesheet Entries Save" at bounding box center [1036, 510] width 128 height 26
click at [979, 513] on button "Save Entries" at bounding box center [1014, 524] width 120 height 23
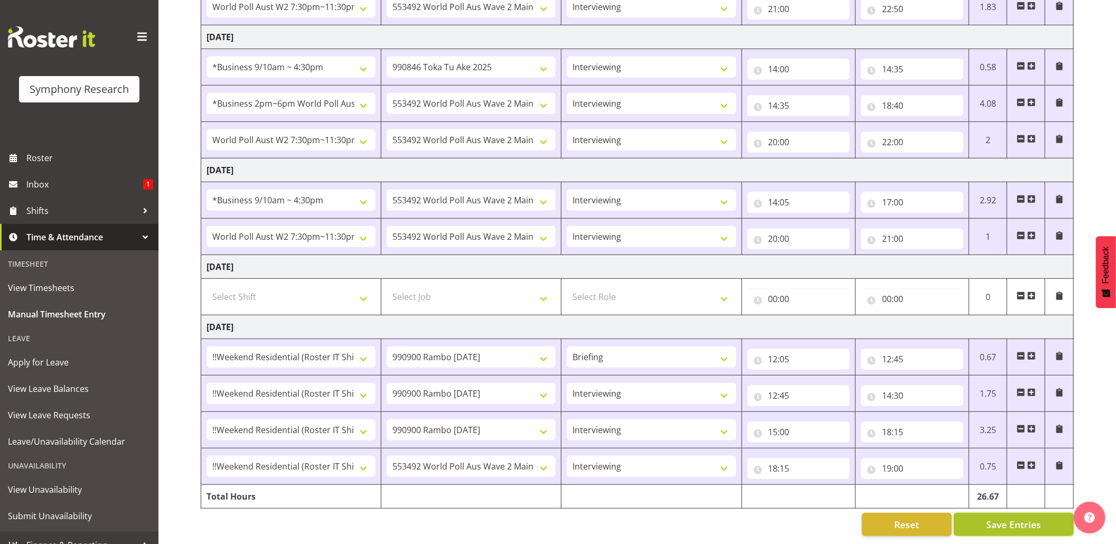
click at [987, 518] on span "Save Entries" at bounding box center [1013, 525] width 55 height 14
click at [989, 512] on div "Timesheet Entries Save" at bounding box center [1035, 510] width 101 height 13
click at [989, 512] on div "Timesheet Entries Save" at bounding box center [1036, 510] width 128 height 26
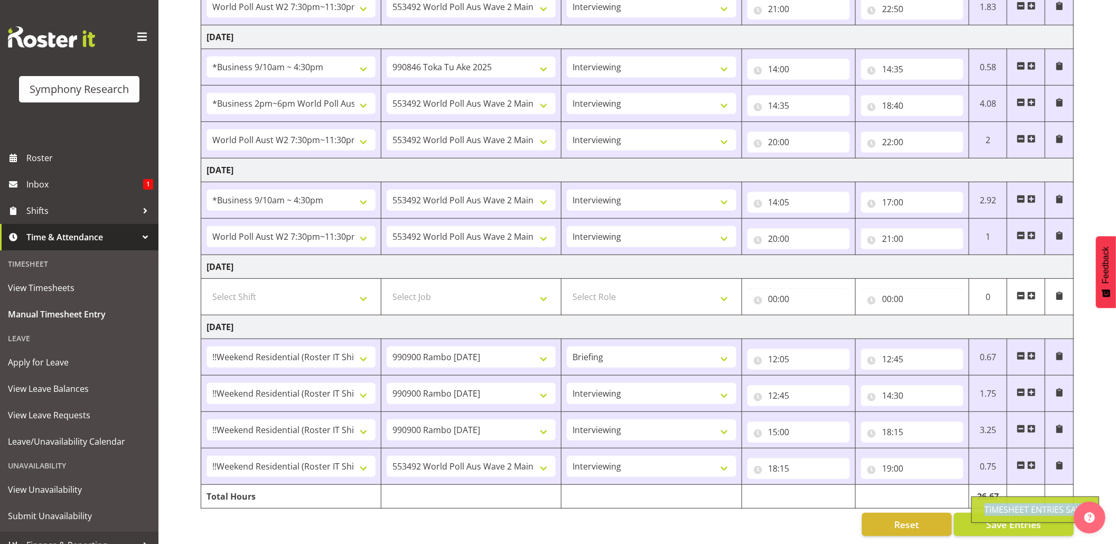
click at [989, 512] on div "Timesheet Entries Save" at bounding box center [1035, 510] width 101 height 13
click at [988, 511] on div "Timesheet Entries Save" at bounding box center [1035, 510] width 101 height 13
click at [983, 512] on div "Timesheet Entries Save" at bounding box center [1036, 510] width 128 height 26
click at [979, 512] on div "Timesheet Entries Save" at bounding box center [1036, 510] width 128 height 26
click at [991, 518] on span "Save Entries" at bounding box center [1013, 525] width 55 height 14
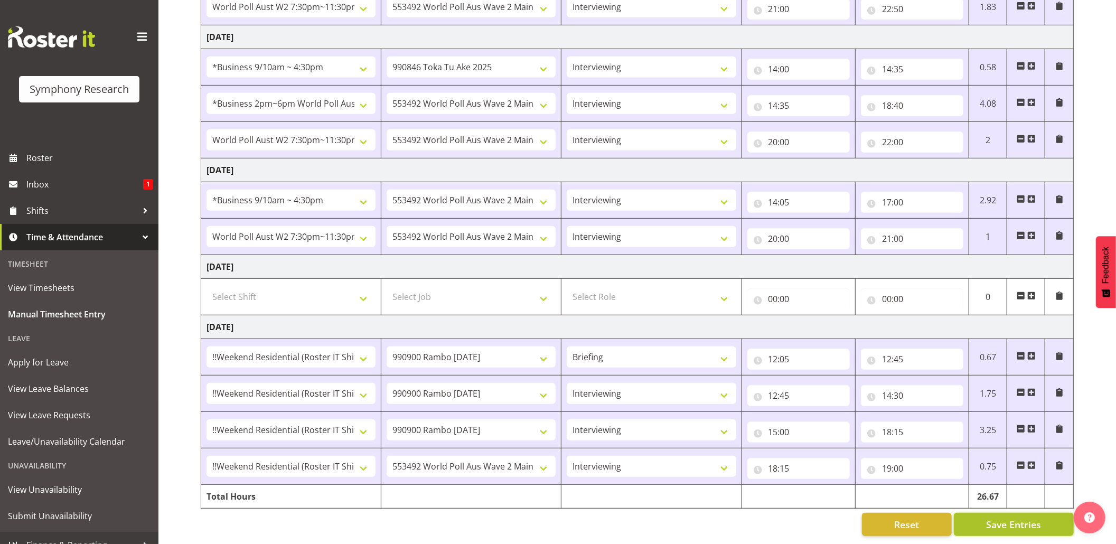
click at [991, 518] on span "Save Entries" at bounding box center [1013, 525] width 55 height 14
click at [982, 518] on div "Timesheet Entries Save" at bounding box center [1036, 510] width 128 height 26
click at [983, 516] on div "Timesheet Entries Save" at bounding box center [1036, 510] width 128 height 26
